Goal: Transaction & Acquisition: Subscribe to service/newsletter

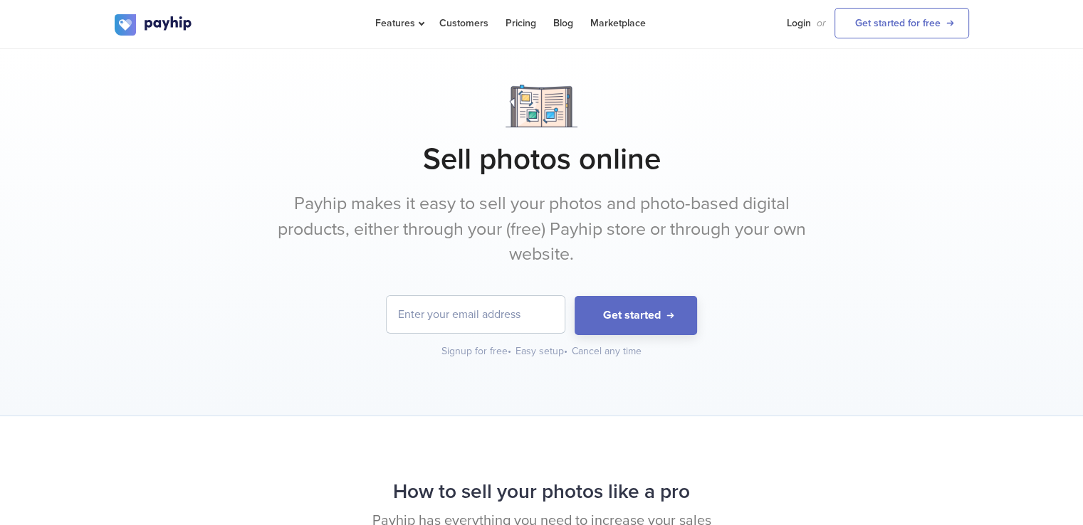
click at [403, 181] on div "Sell photos online Payhip makes it easy to sell your photos and photo-based dig…" at bounding box center [542, 222] width 854 height 274
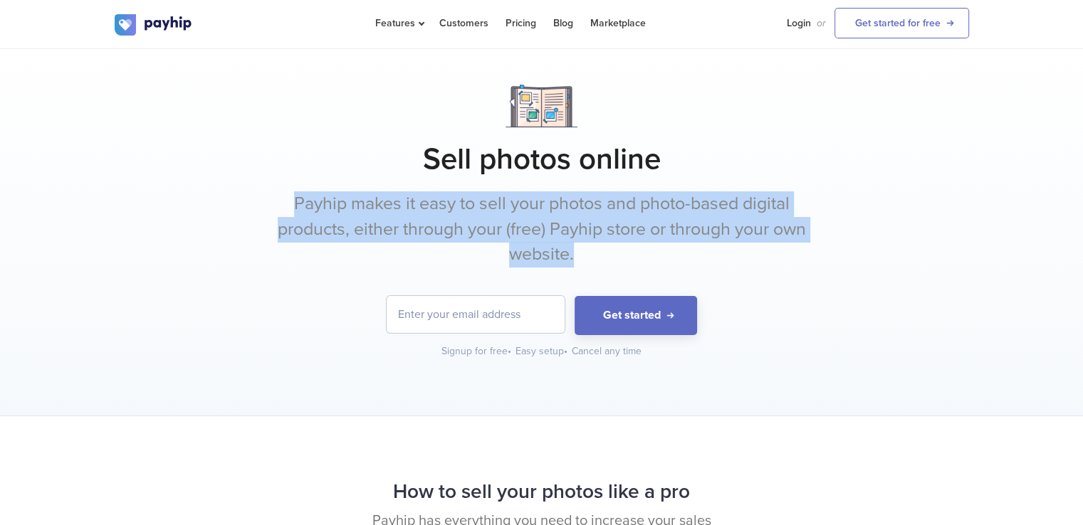
click at [403, 181] on div "Sell photos online Payhip makes it easy to sell your photos and photo-based dig…" at bounding box center [542, 222] width 854 height 274
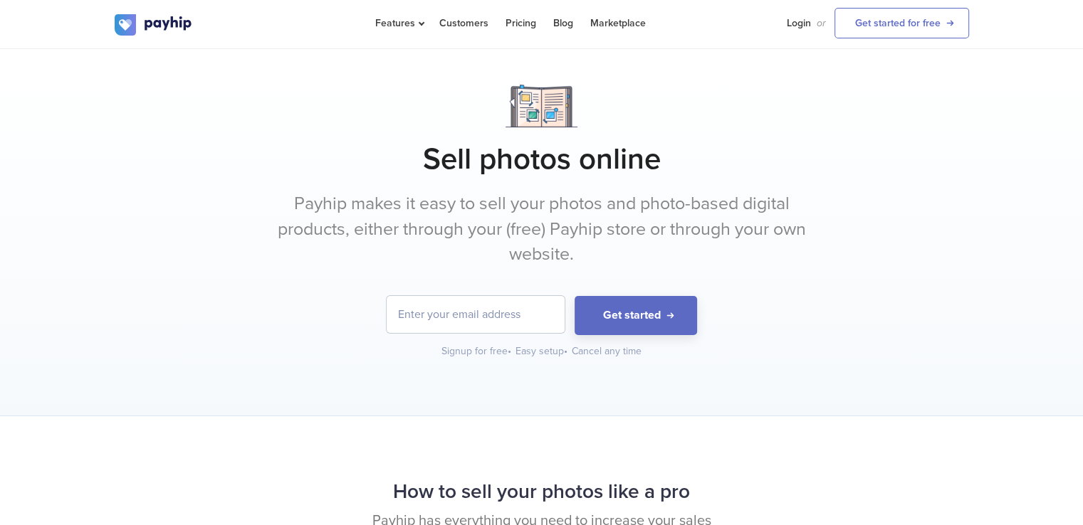
click at [336, 107] on div at bounding box center [542, 106] width 854 height 43
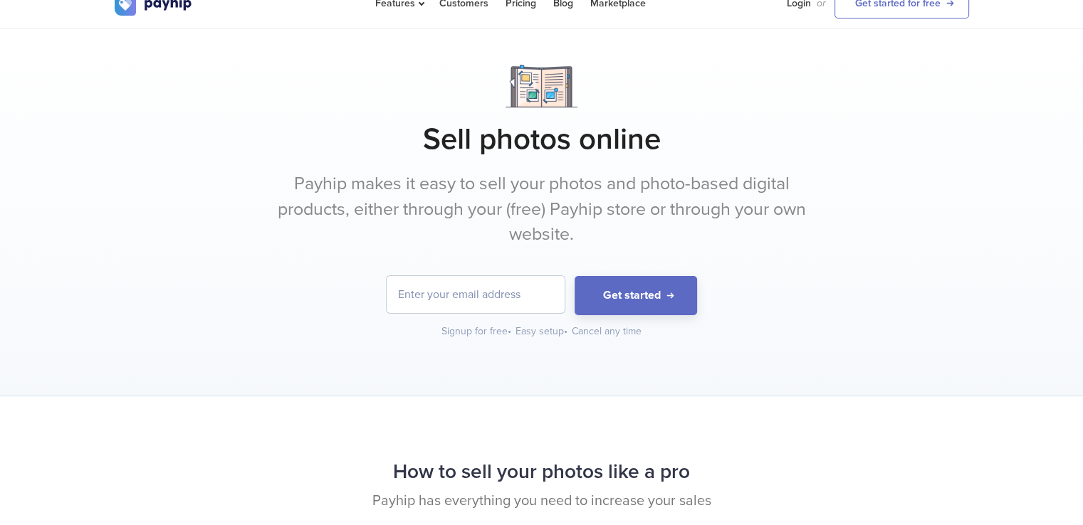
scroll to position [31, 0]
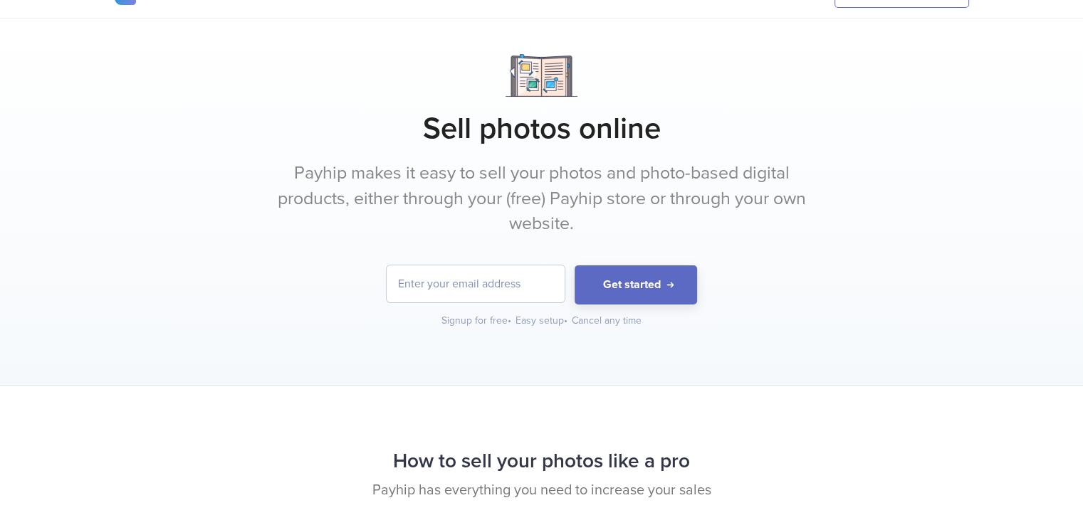
click at [474, 281] on input "email" at bounding box center [476, 284] width 178 height 37
type input "[EMAIL_ADDRESS][DOMAIN_NAME]"
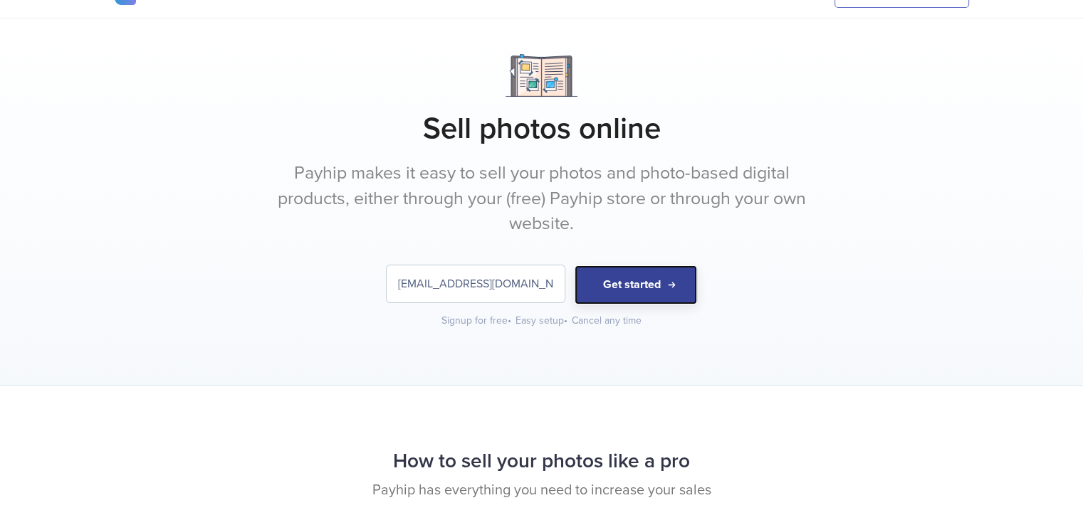
click at [622, 284] on button "Get started" at bounding box center [636, 285] width 122 height 39
